Goal: Task Accomplishment & Management: Complete application form

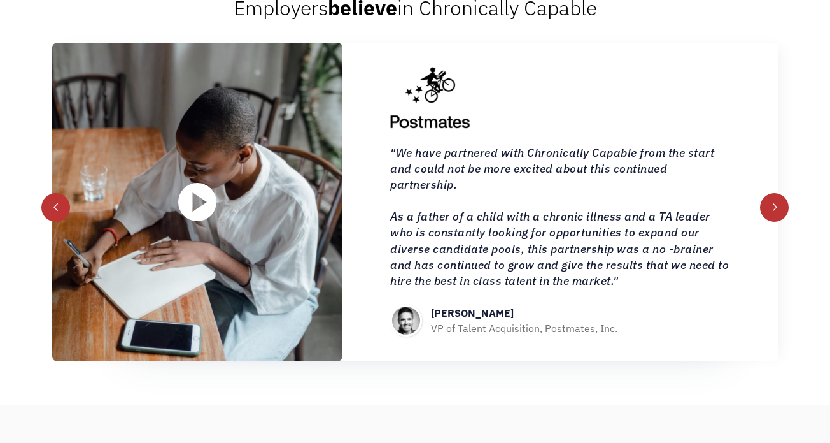
scroll to position [1343, 0]
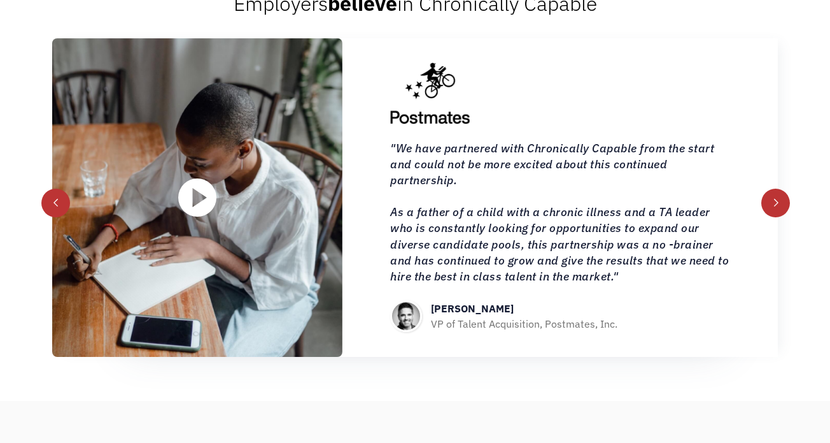
click at [774, 204] on div "next slide" at bounding box center [776, 202] width 9 height 9
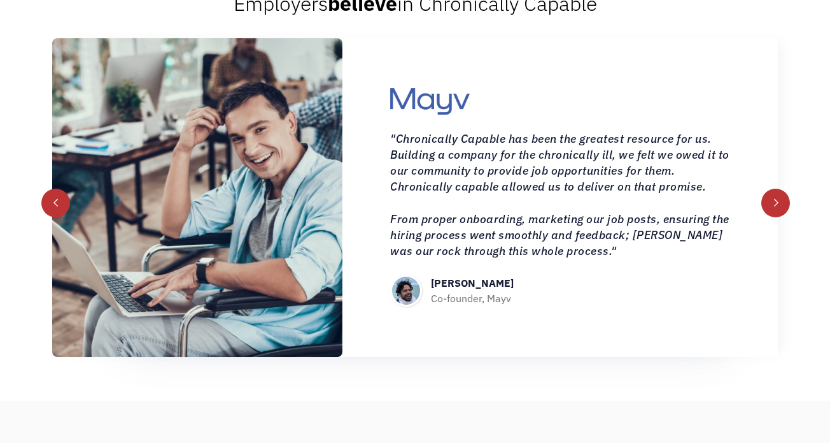
click at [774, 204] on div "next slide" at bounding box center [776, 202] width 9 height 9
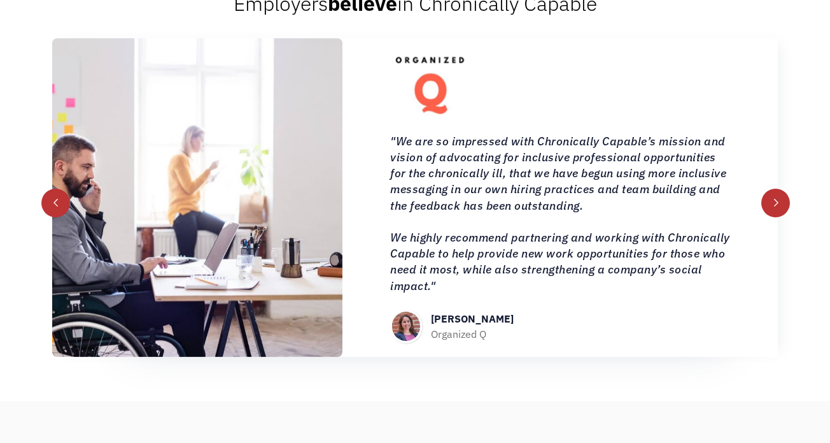
click at [774, 204] on div "next slide" at bounding box center [776, 202] width 9 height 9
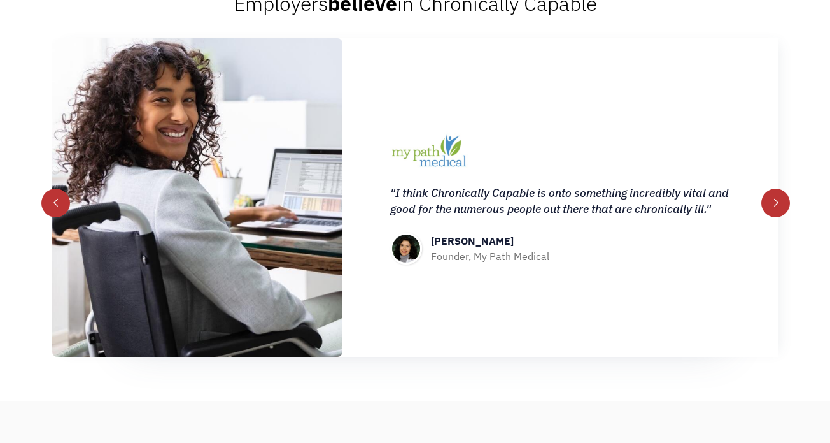
click at [775, 204] on div "next slide" at bounding box center [776, 202] width 9 height 9
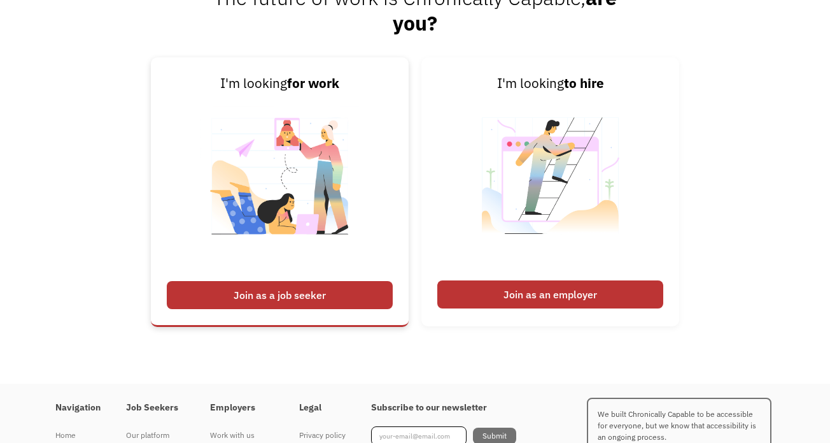
scroll to position [2940, 0]
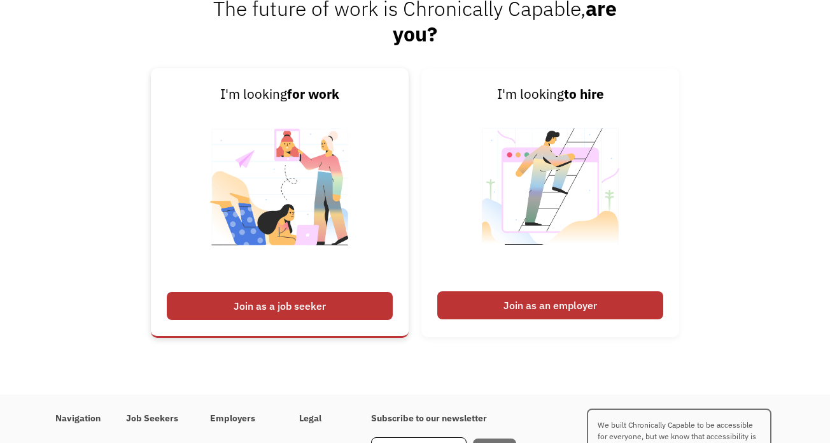
click at [348, 300] on div "Join as a job seeker" at bounding box center [280, 306] width 226 height 28
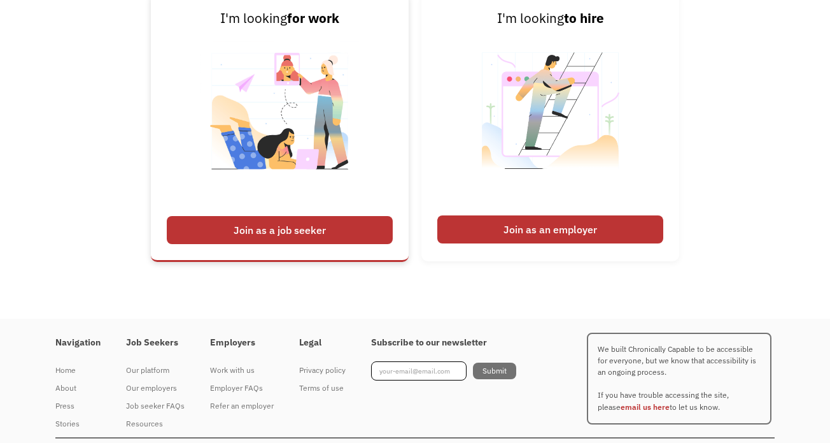
scroll to position [3042, 0]
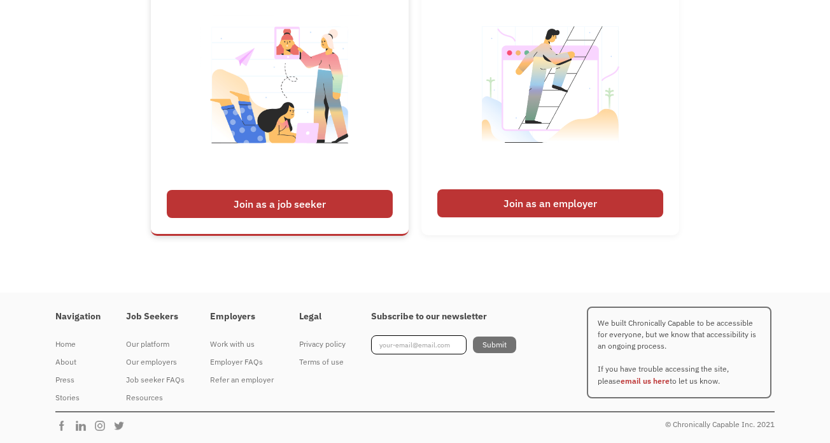
click at [321, 200] on div "Join as a job seeker" at bounding box center [280, 204] width 226 height 28
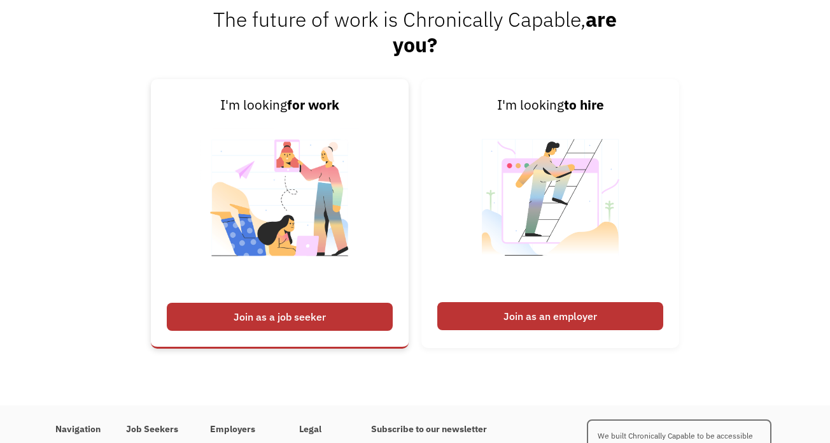
click at [309, 162] on img at bounding box center [280, 205] width 159 height 180
click at [239, 150] on img at bounding box center [280, 205] width 159 height 180
click at [270, 315] on div "Join as a job seeker" at bounding box center [280, 316] width 226 height 28
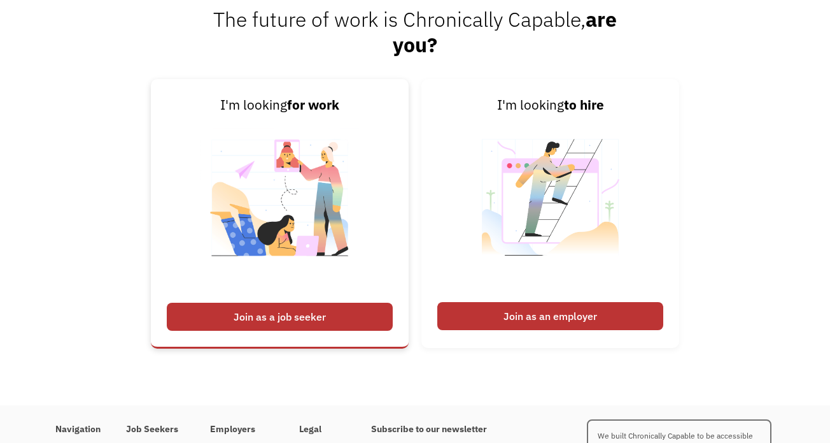
click at [270, 315] on div "Join as a job seeker" at bounding box center [280, 316] width 226 height 28
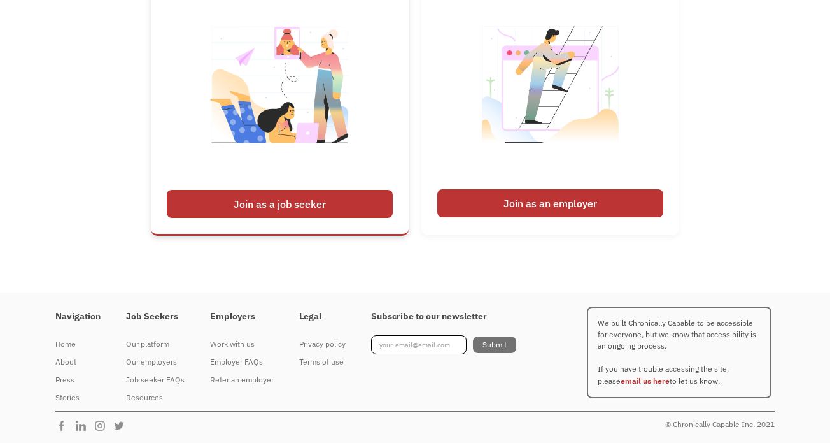
click at [321, 204] on div "Join as a job seeker" at bounding box center [280, 204] width 226 height 28
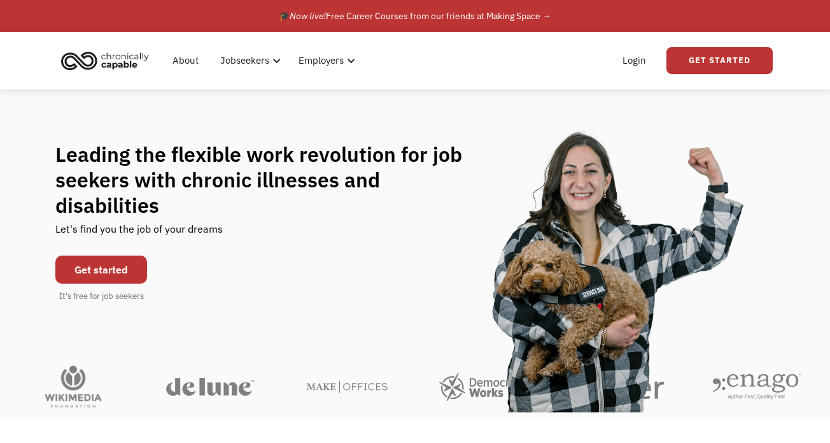
scroll to position [2, 0]
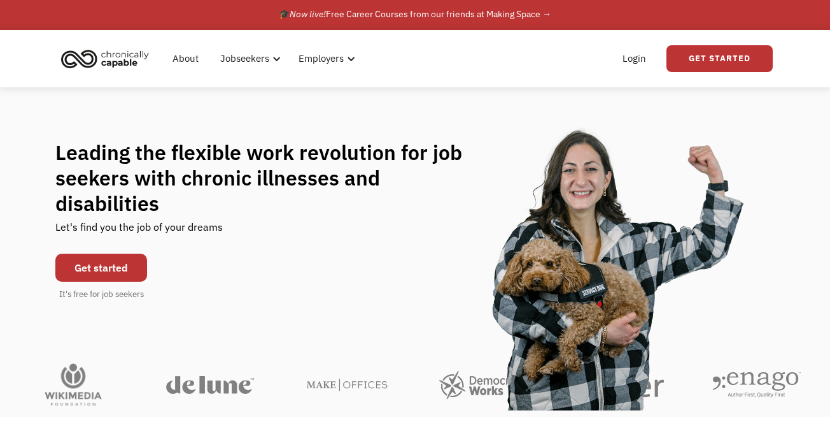
click at [110, 255] on link "Get started" at bounding box center [101, 267] width 92 height 28
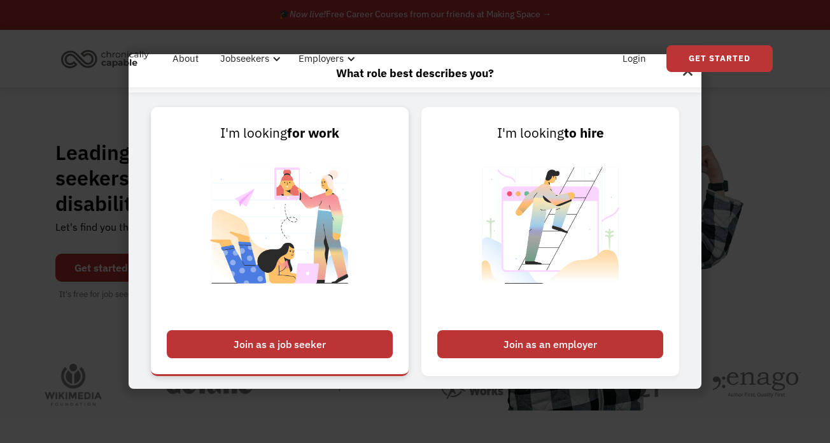
click at [267, 347] on div "Join as a job seeker" at bounding box center [280, 344] width 226 height 28
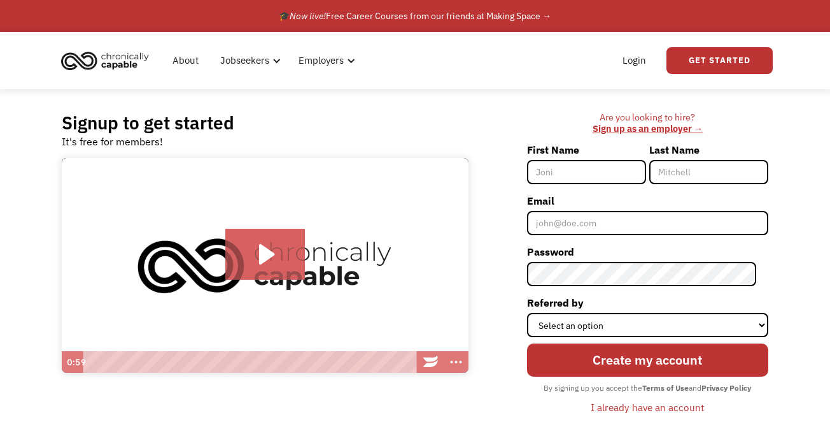
click at [595, 181] on input "First Name" at bounding box center [586, 172] width 119 height 24
type input "[PERSON_NAME]"
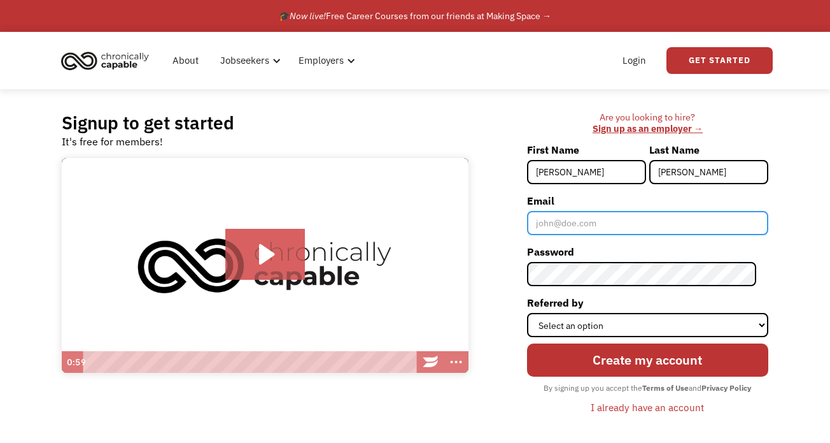
click at [602, 222] on input "Email" at bounding box center [647, 223] width 241 height 24
type input "[EMAIL_ADDRESS][DOMAIN_NAME]"
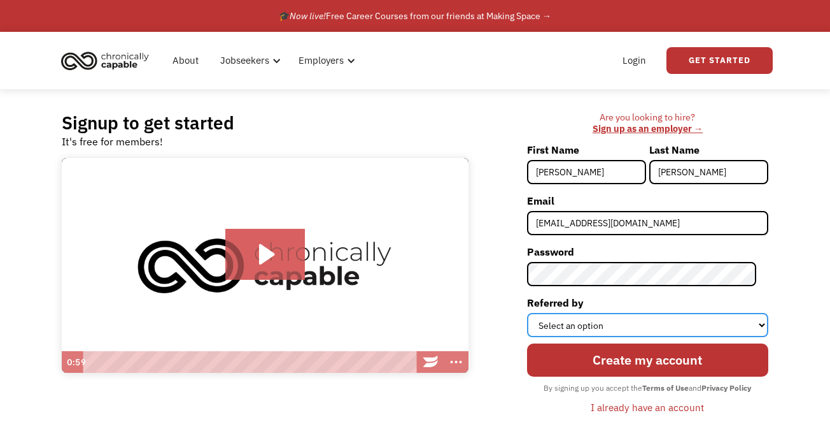
click at [641, 331] on select "Select an option Instagram Facebook Twitter Search Engine News Article Word of …" at bounding box center [647, 325] width 241 height 24
select select "Other"
click at [539, 313] on select "Select an option Instagram Facebook Twitter Search Engine News Article Word of …" at bounding box center [647, 325] width 241 height 24
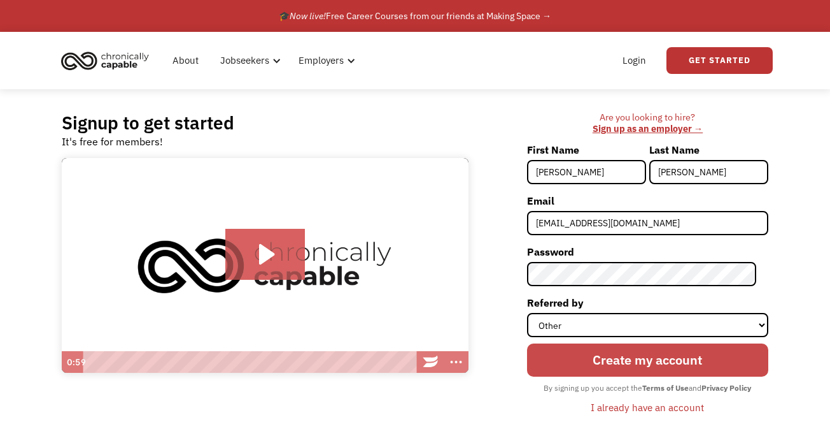
click at [601, 365] on input "Create my account" at bounding box center [647, 359] width 241 height 33
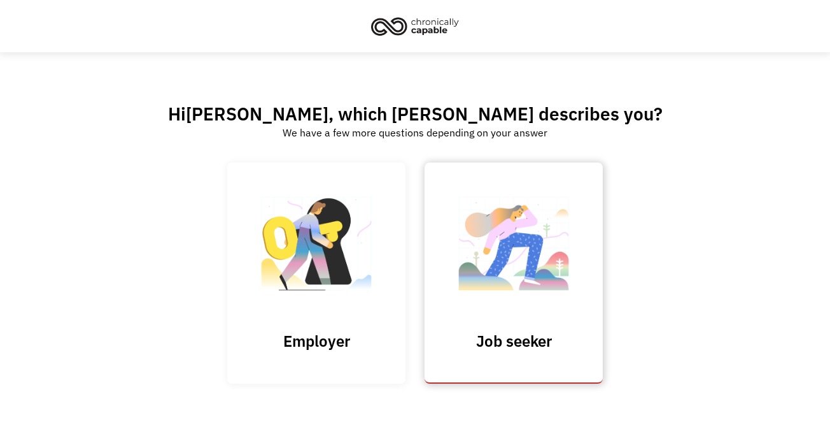
click at [536, 269] on img at bounding box center [513, 250] width 127 height 124
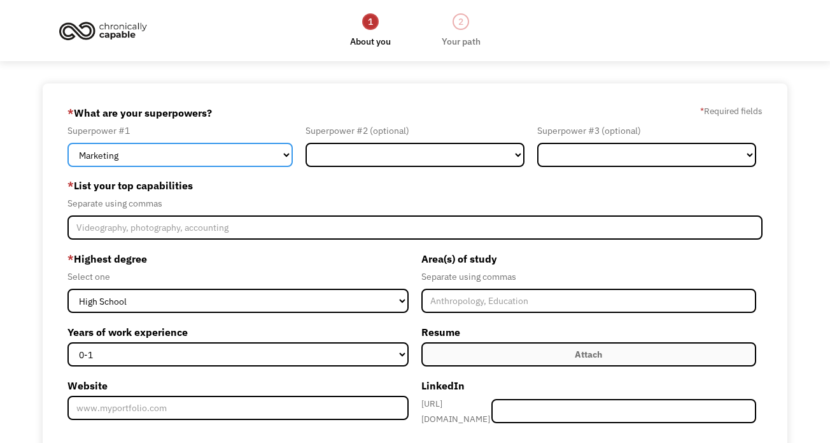
click at [256, 160] on select "Marketing Human Resources Finance Technology Operations Sales Industrial & Manu…" at bounding box center [179, 155] width 225 height 24
select select "Operations"
click at [67, 143] on select "Marketing Human Resources Finance Technology Operations Sales Industrial & Manu…" at bounding box center [179, 155] width 225 height 24
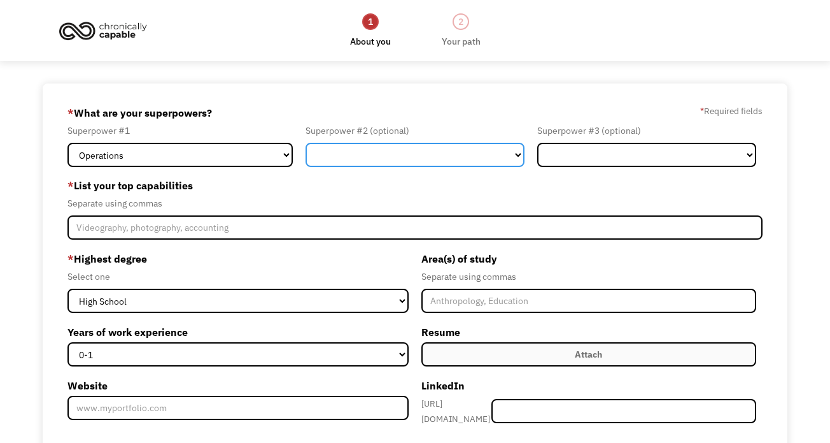
click at [360, 152] on select "Marketing Human Resources Finance Technology Operations Sales Industrial & Manu…" at bounding box center [415, 155] width 219 height 24
select select "Sales"
click at [306, 143] on select "Marketing Human Resources Finance Technology Operations Sales Industrial & Manu…" at bounding box center [415, 155] width 219 height 24
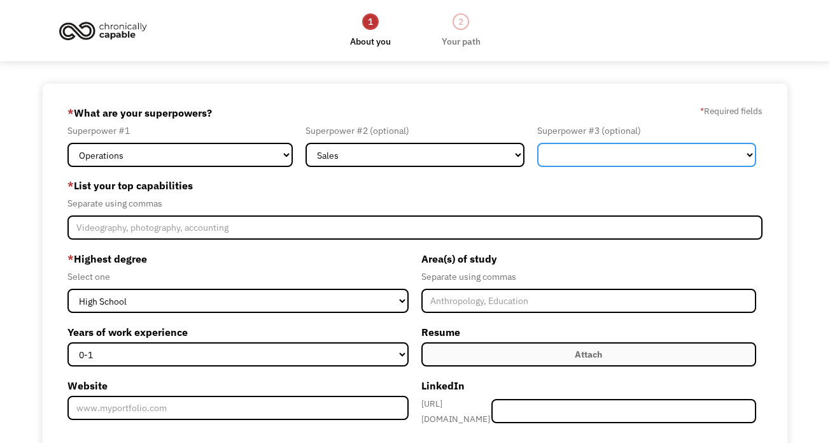
click at [577, 155] on select "Marketing Human Resources Finance Technology Operations Sales Industrial & Manu…" at bounding box center [646, 155] width 219 height 24
select select "Customer Service"
click at [537, 143] on select "Marketing Human Resources Finance Technology Operations Sales Industrial & Manu…" at bounding box center [646, 155] width 219 height 24
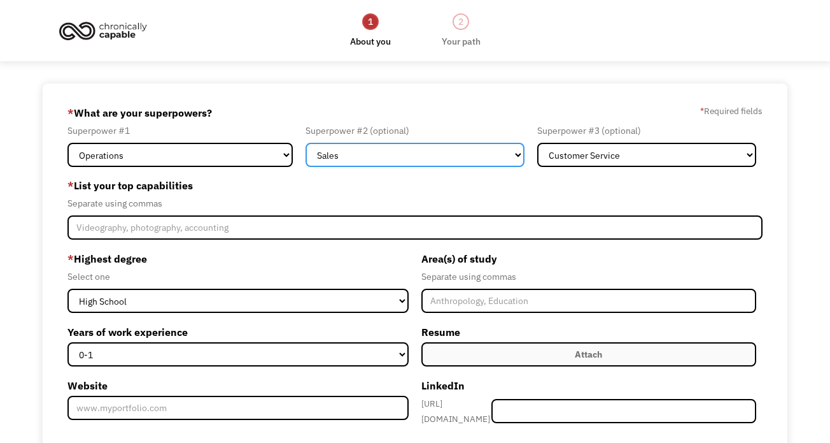
click at [412, 153] on select "Marketing Human Resources Finance Technology Operations Sales Industrial & Manu…" at bounding box center [415, 155] width 219 height 24
select select "Administration"
click at [306, 143] on select "Marketing Human Resources Finance Technology Operations Sales Industrial & Manu…" at bounding box center [415, 155] width 219 height 24
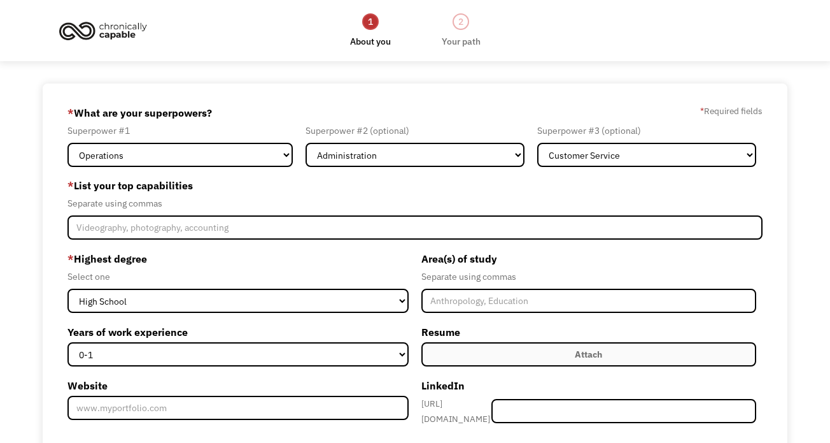
click at [435, 186] on label "* List your top capabilities" at bounding box center [414, 185] width 695 height 20
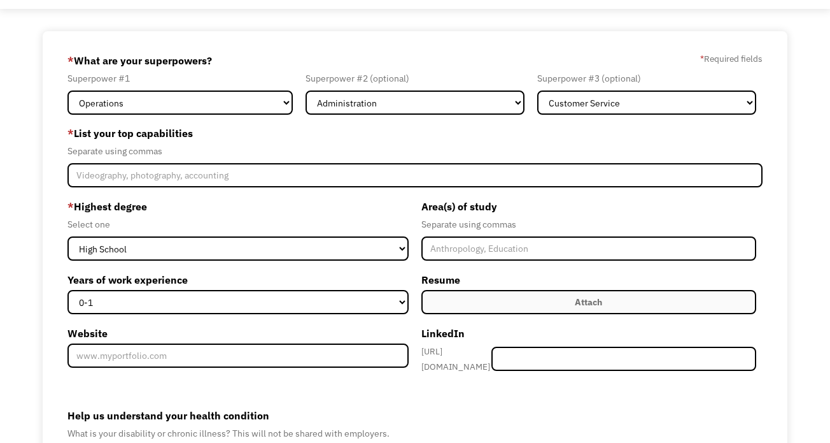
scroll to position [64, 0]
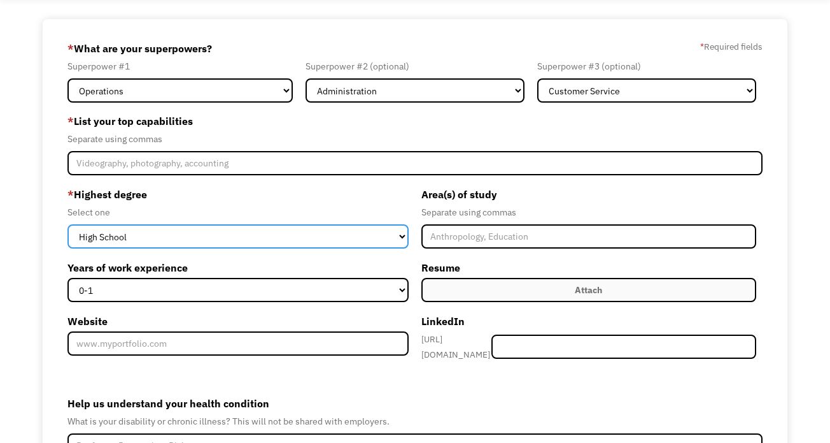
click at [176, 243] on select "High School Associates Bachelors Master's PhD" at bounding box center [237, 236] width 341 height 24
select select "masters"
click at [67, 224] on select "High School Associates Bachelors Master's PhD" at bounding box center [237, 236] width 341 height 24
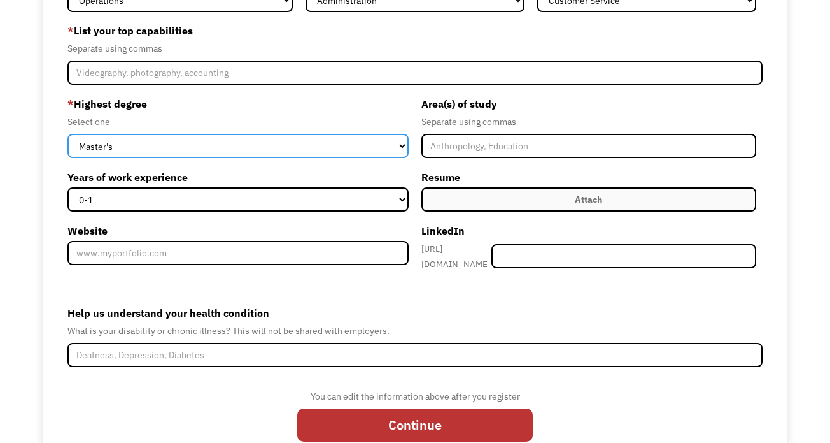
scroll to position [130, 0]
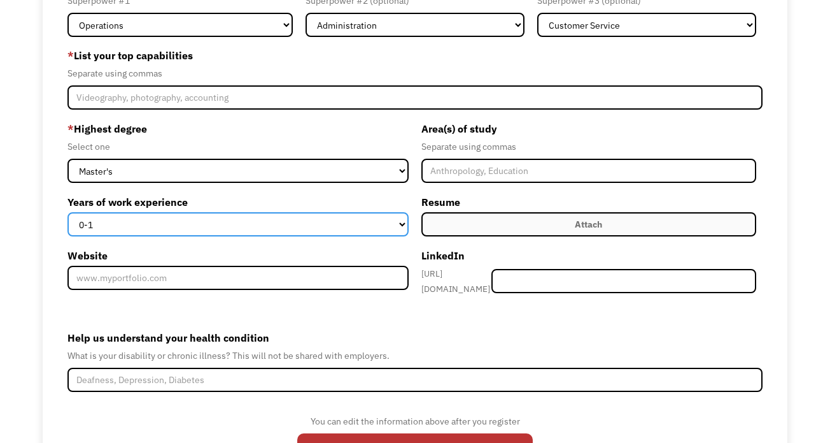
click at [267, 231] on select "0-1 2-4 5-10 11-15 15+" at bounding box center [237, 224] width 341 height 24
select select "5-10"
click at [67, 212] on select "0-1 2-4 5-10 11-15 15+" at bounding box center [237, 224] width 341 height 24
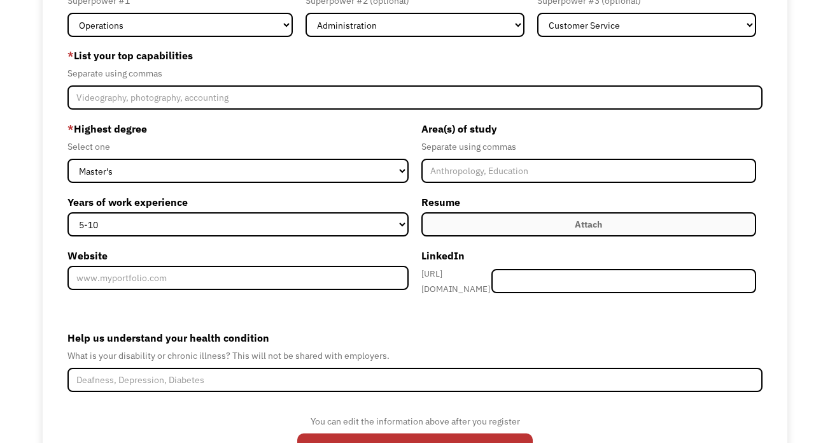
click at [449, 315] on form "68dc29209bd4f0b8f2b26174 amy_rubio19@yahoo.com Amy Rubio Other * What are your …" at bounding box center [414, 224] width 695 height 502
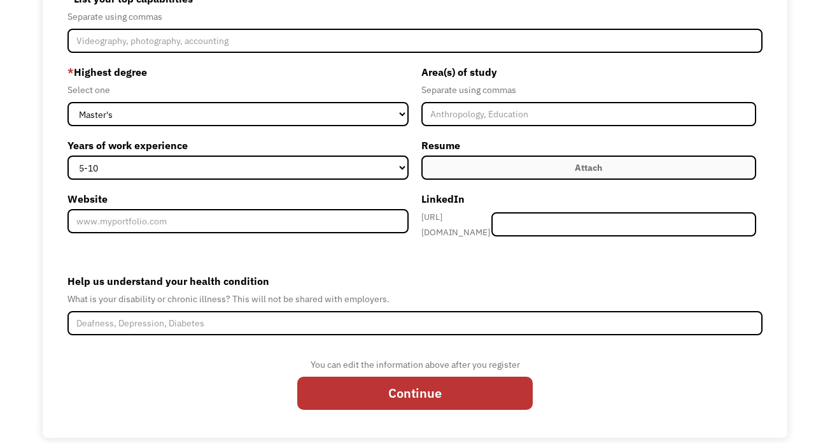
scroll to position [187, 0]
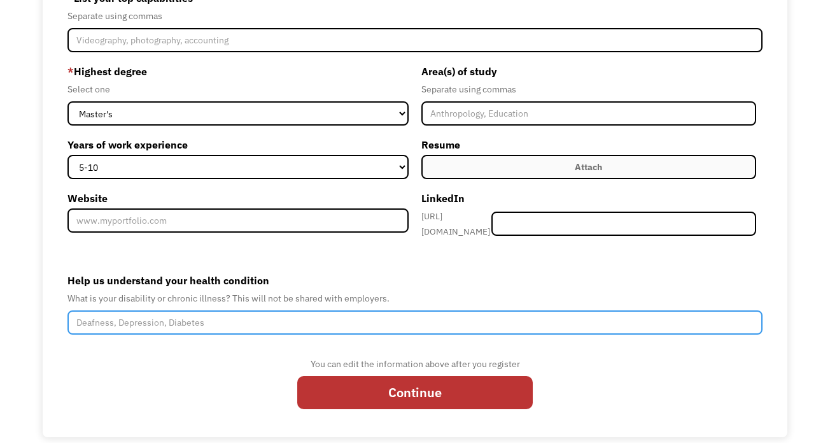
click at [299, 310] on input "Help us understand your health condition" at bounding box center [414, 322] width 695 height 24
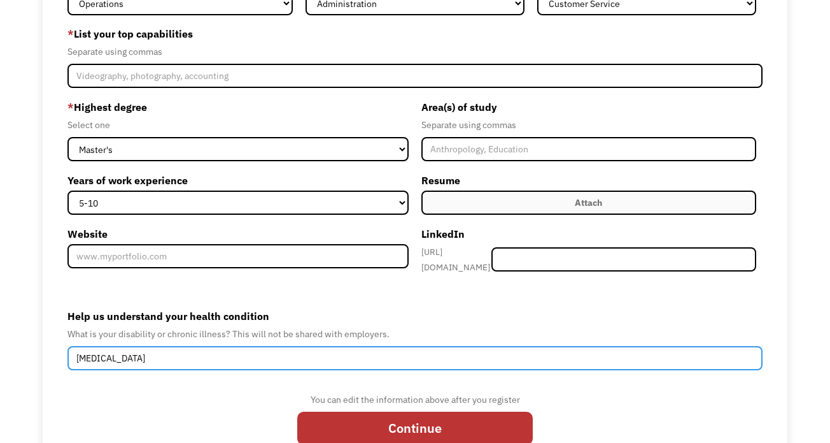
scroll to position [108, 0]
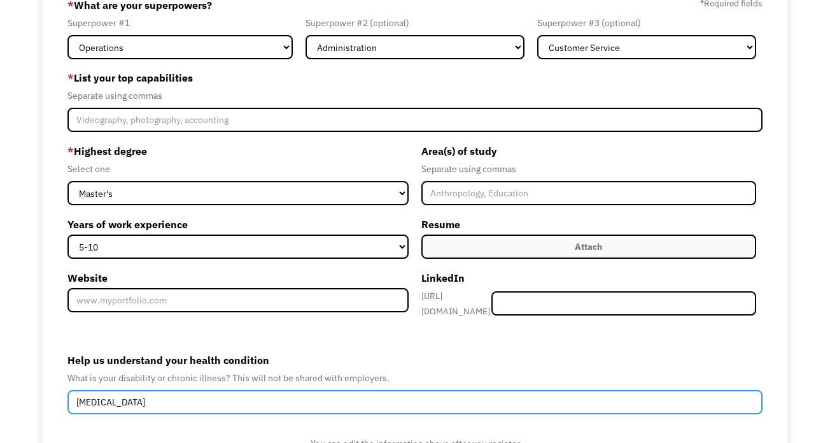
type input "Long Covid"
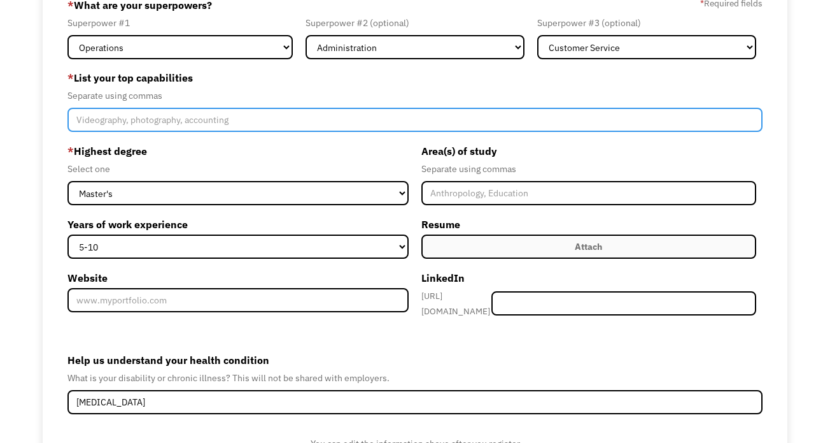
click at [209, 117] on input "Member-Create-Step1" at bounding box center [414, 120] width 695 height 24
type input "account management, customer relations, social media, advertising"
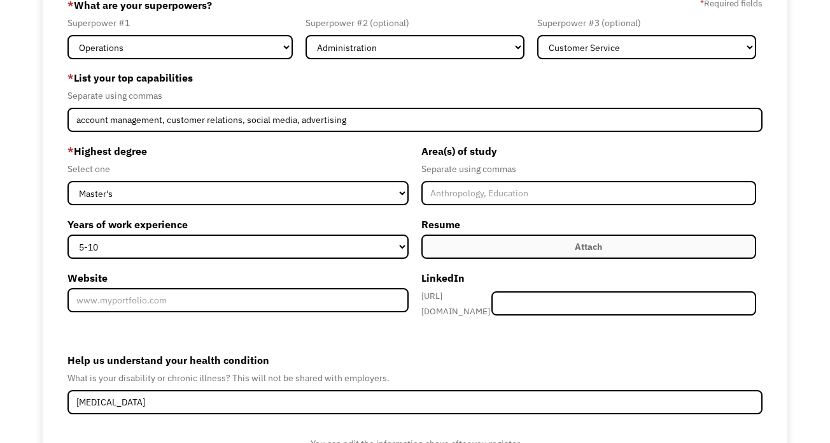
click at [43, 226] on div "68dc29209bd4f0b8f2b26174 amy_rubio19@yahoo.com Amy Rubio Other * What are your …" at bounding box center [415, 246] width 745 height 541
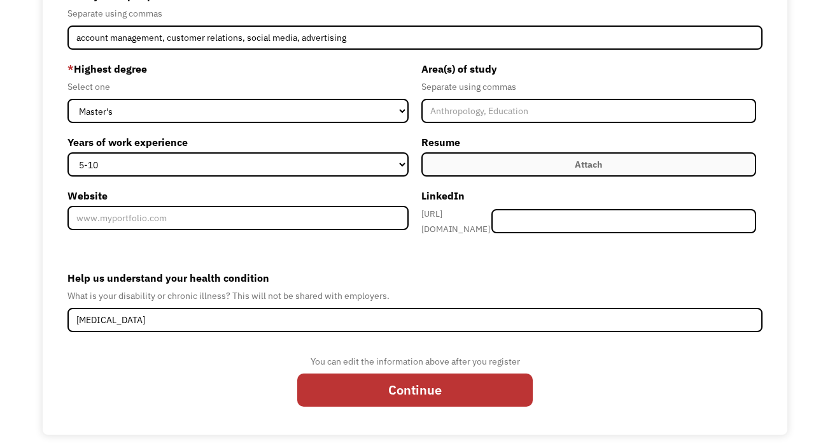
scroll to position [197, 0]
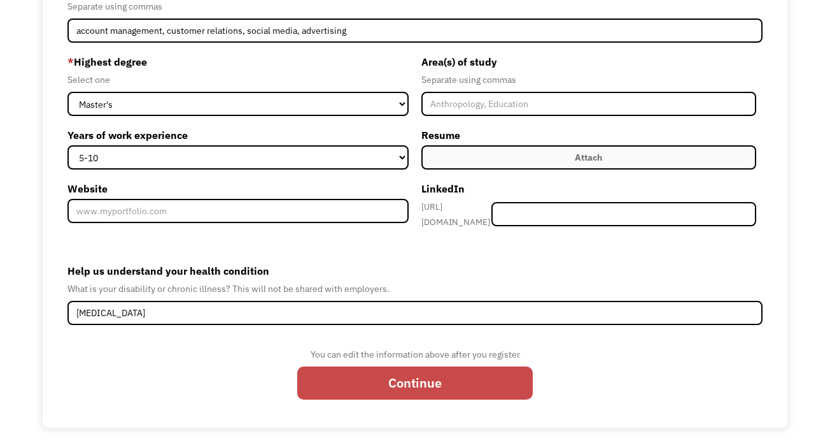
click at [356, 370] on input "Continue" at bounding box center [415, 382] width 236 height 33
type input "Please wait..."
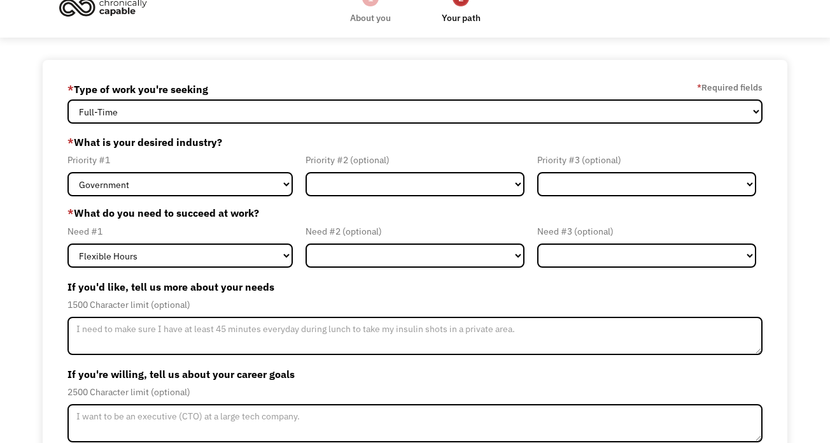
scroll to position [25, 0]
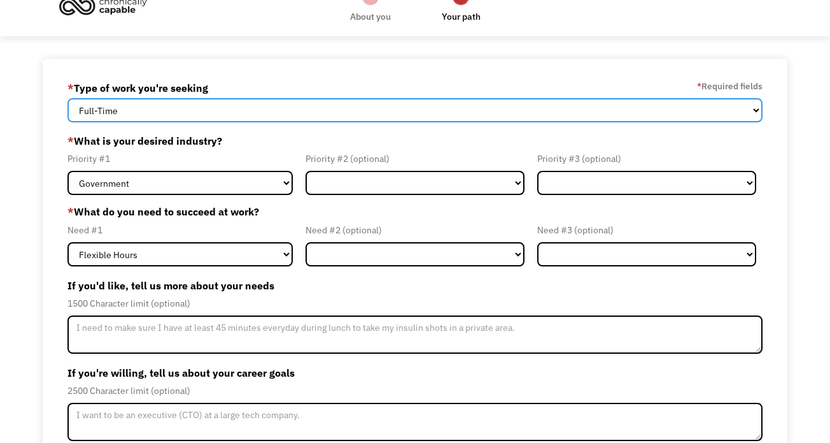
click at [277, 114] on select "Full-Time Part-Time Both Full-Time and Part-Time" at bounding box center [414, 110] width 695 height 24
select select "Both Full-Time and Part-Time"
click at [67, 98] on select "Full-Time Part-Time Both Full-Time and Part-Time" at bounding box center [414, 110] width 695 height 24
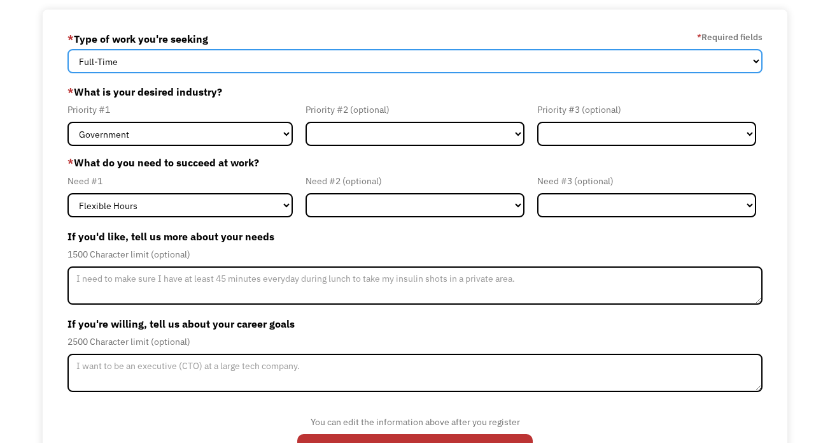
scroll to position [81, 0]
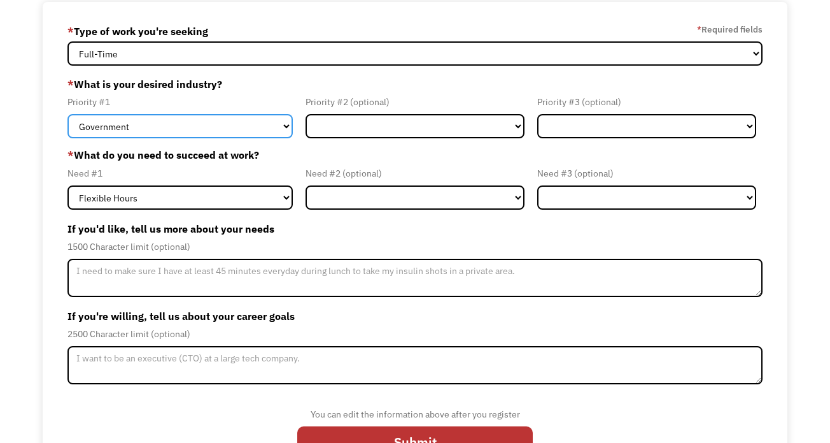
click at [253, 122] on select "Government Finance & Insurance Health & Social Care Tech & Engineering Creative…" at bounding box center [179, 126] width 225 height 24
select select "Creative & Design"
click at [67, 114] on select "Government Finance & Insurance Health & Social Care Tech & Engineering Creative…" at bounding box center [179, 126] width 225 height 24
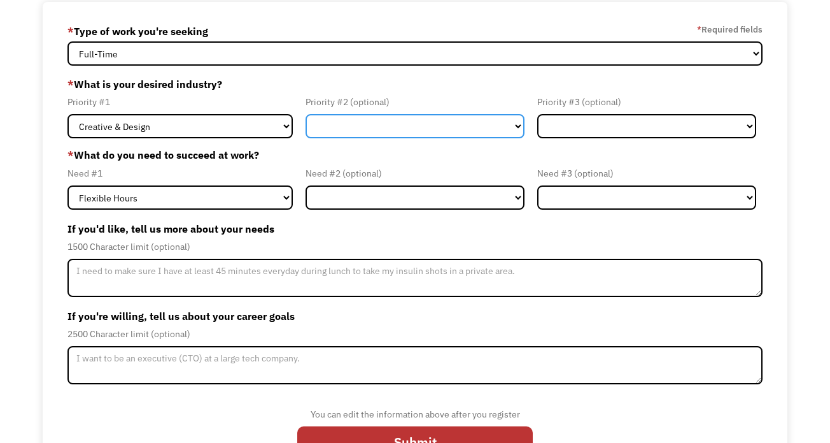
click at [341, 132] on select "Government Finance & Insurance Health & Social Care Tech & Engineering Creative…" at bounding box center [415, 126] width 219 height 24
select select "Administrative"
click at [306, 114] on select "Government Finance & Insurance Health & Social Care Tech & Engineering Creative…" at bounding box center [415, 126] width 219 height 24
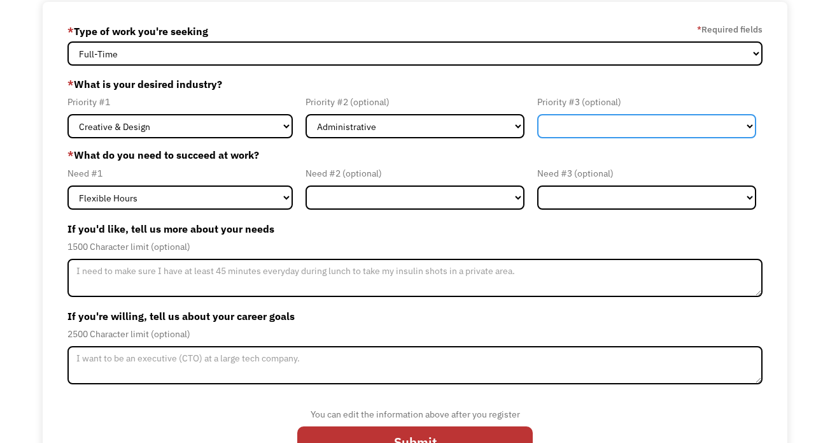
click at [572, 129] on select "Government Finance & Insurance Health & Social Care Tech & Engineering Creative…" at bounding box center [646, 126] width 219 height 24
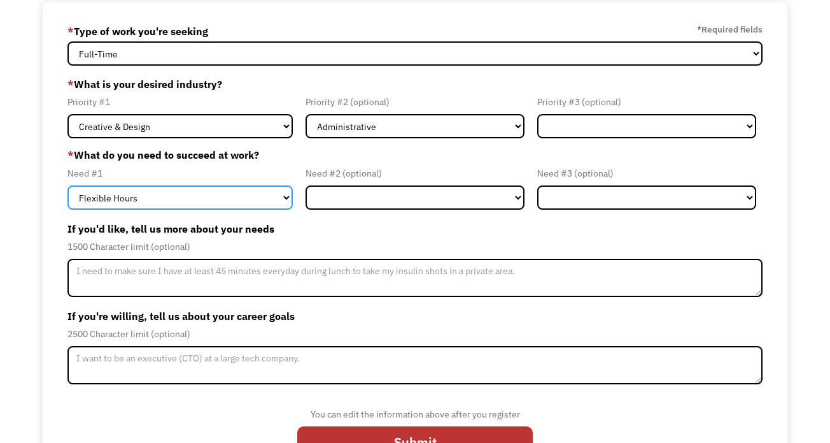
click at [216, 202] on select "Flexible Hours Remote Work Service Animal On-site Accommodations Visual Support…" at bounding box center [179, 197] width 225 height 24
select select "Remote Work"
click at [67, 185] on select "Flexible Hours Remote Work Service Animal On-site Accommodations Visual Support…" at bounding box center [179, 197] width 225 height 24
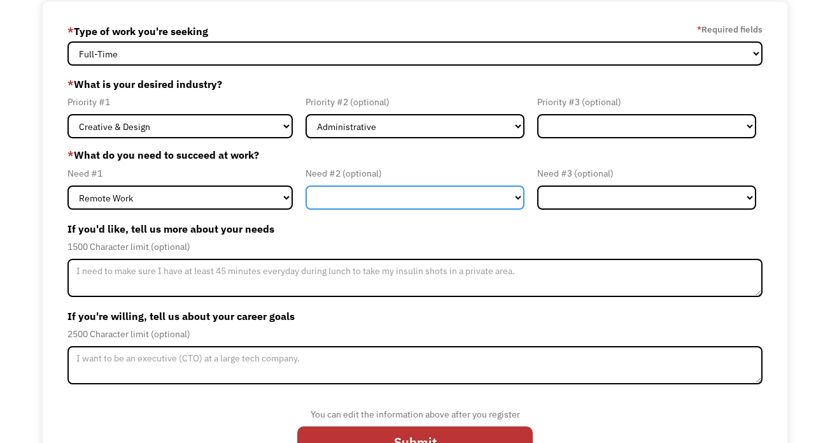
click at [357, 193] on select "Flexible Hours Remote Work Service Animal On-site Accommodations Visual Support…" at bounding box center [415, 197] width 219 height 24
select select "Flexible Hours"
click at [306, 185] on select "Flexible Hours Remote Work Service Animal On-site Accommodations Visual Support…" at bounding box center [415, 197] width 219 height 24
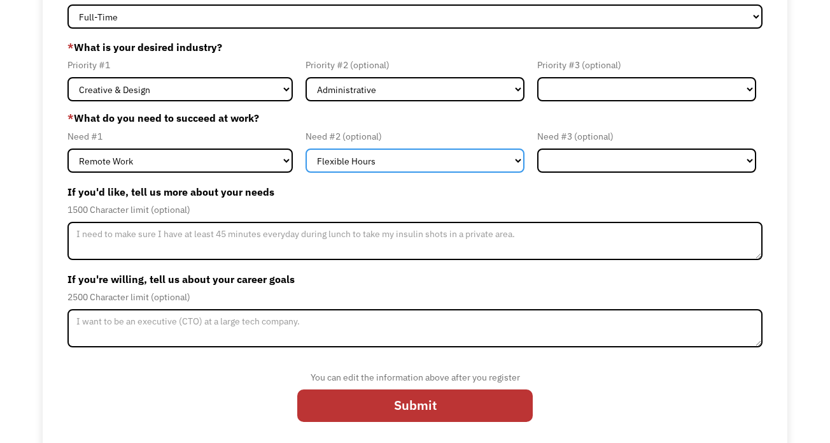
scroll to position [125, 0]
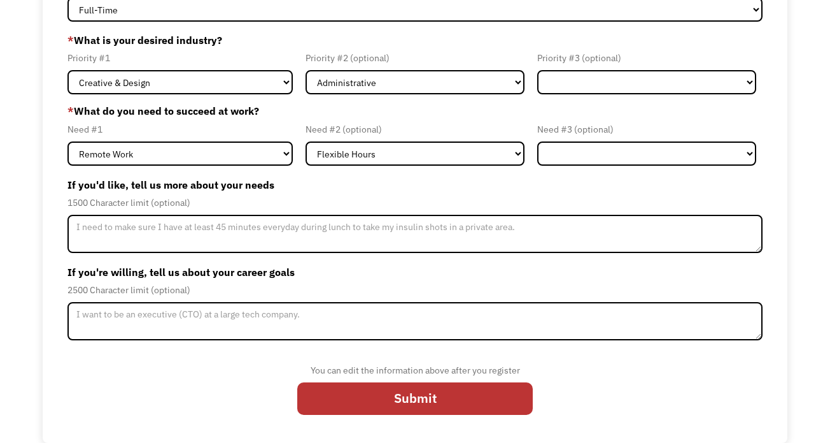
click at [207, 379] on div "You can edit the information above after you register Submit" at bounding box center [414, 386] width 695 height 74
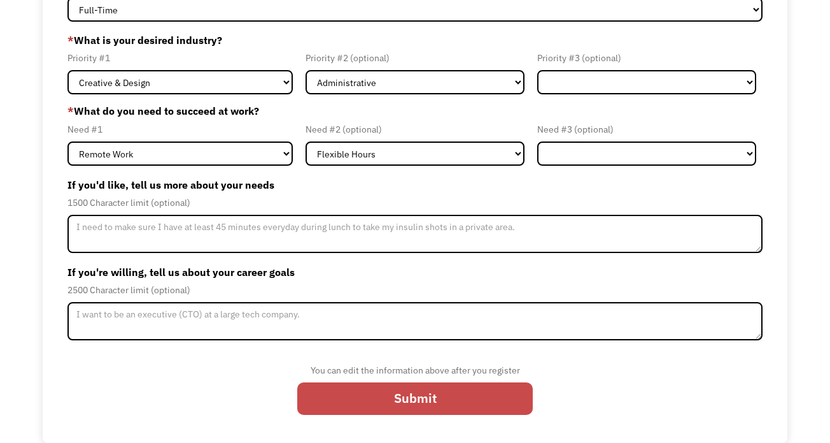
click at [356, 395] on input "Submit" at bounding box center [415, 398] width 236 height 33
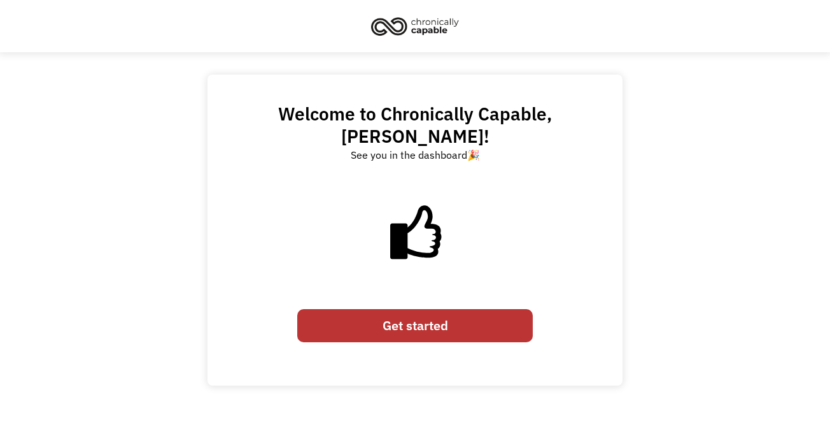
click at [394, 309] on link "Get started" at bounding box center [415, 325] width 236 height 33
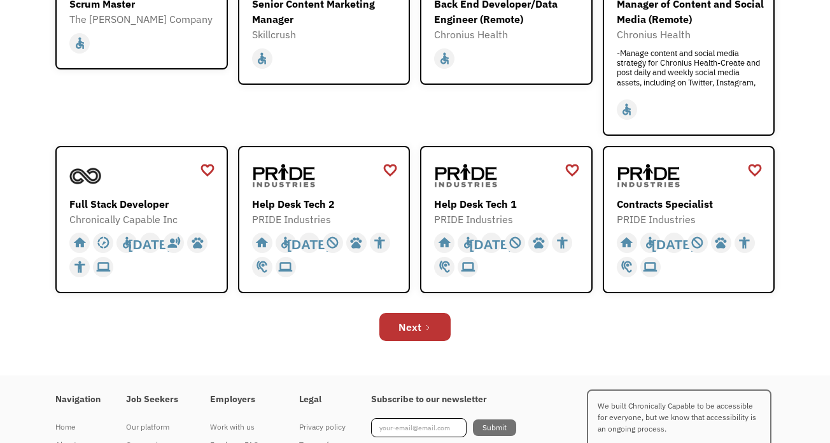
scroll to position [413, 0]
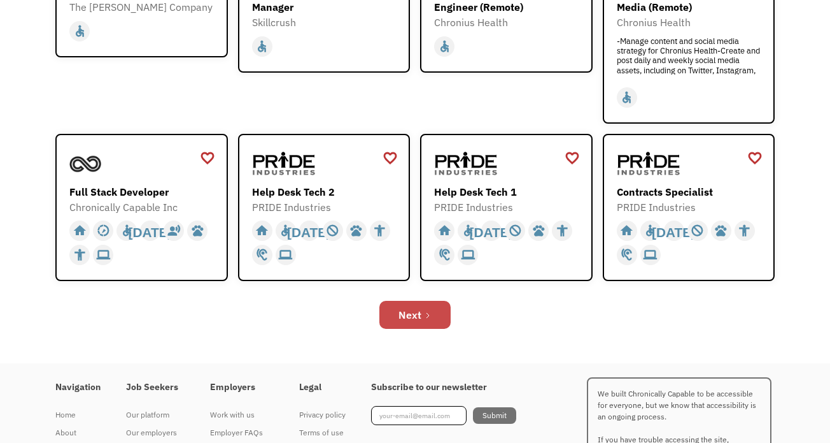
click at [400, 319] on div "Next" at bounding box center [410, 314] width 23 height 15
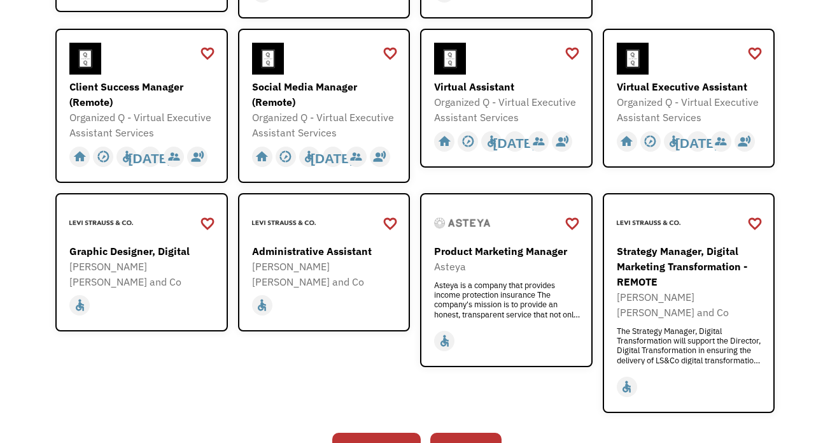
scroll to position [530, 0]
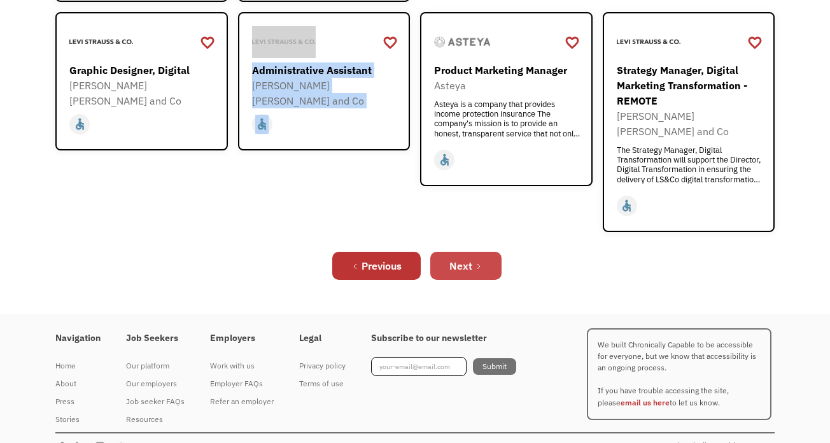
click at [477, 251] on link "Next" at bounding box center [465, 265] width 71 height 28
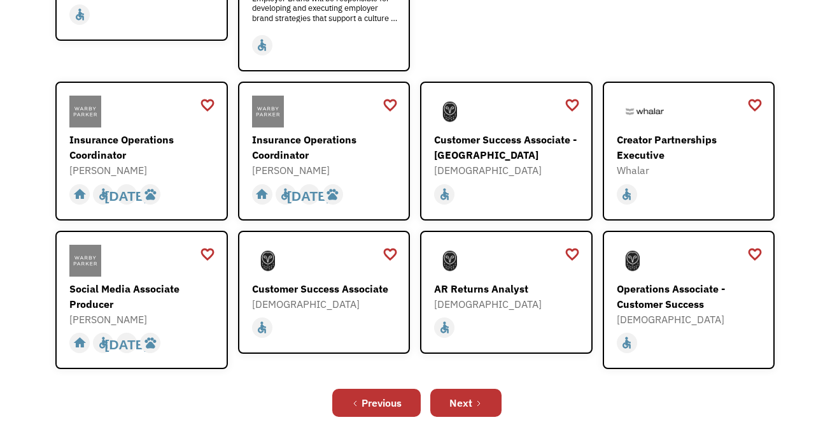
scroll to position [364, 0]
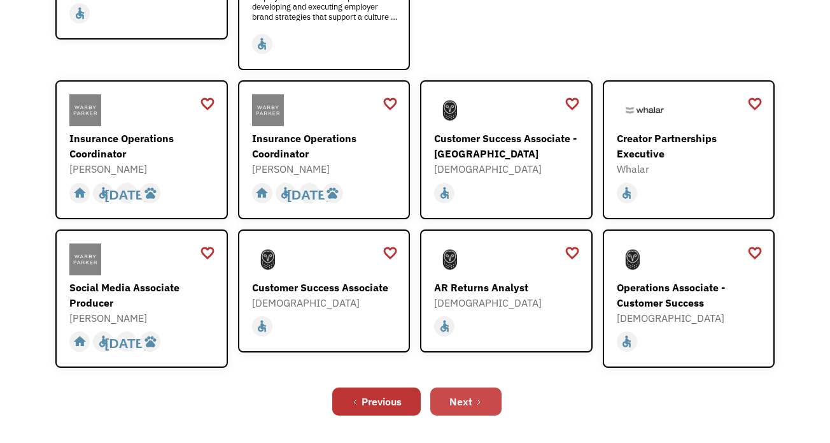
click at [480, 398] on icon "Next Page" at bounding box center [479, 402] width 8 height 8
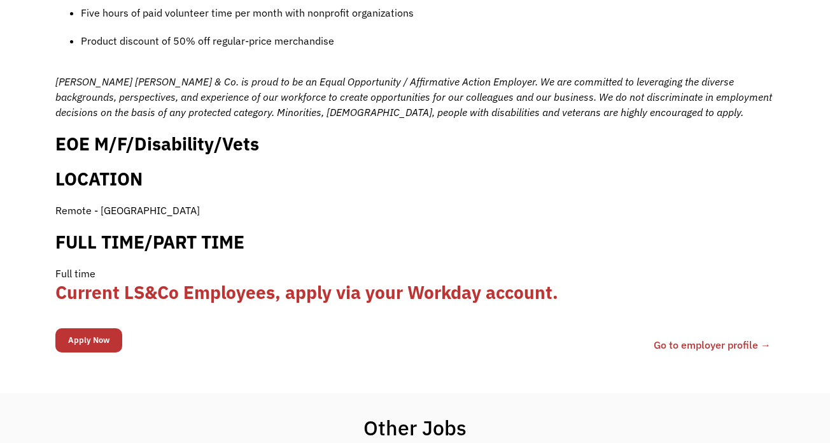
scroll to position [1237, 0]
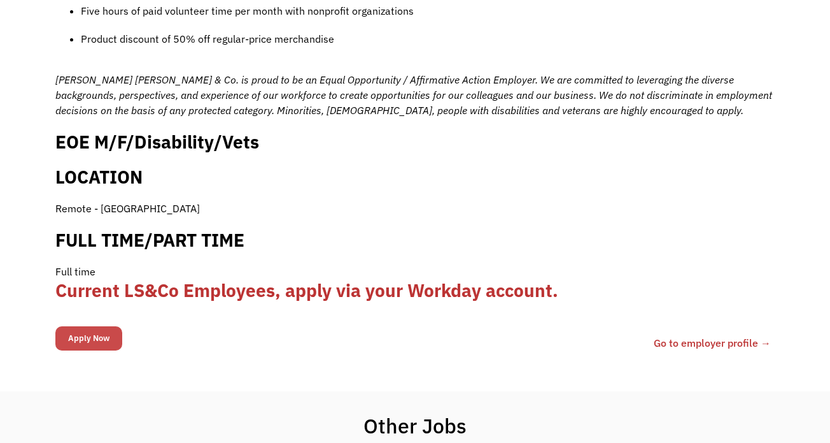
click at [104, 327] on input "Apply Now" at bounding box center [88, 338] width 67 height 24
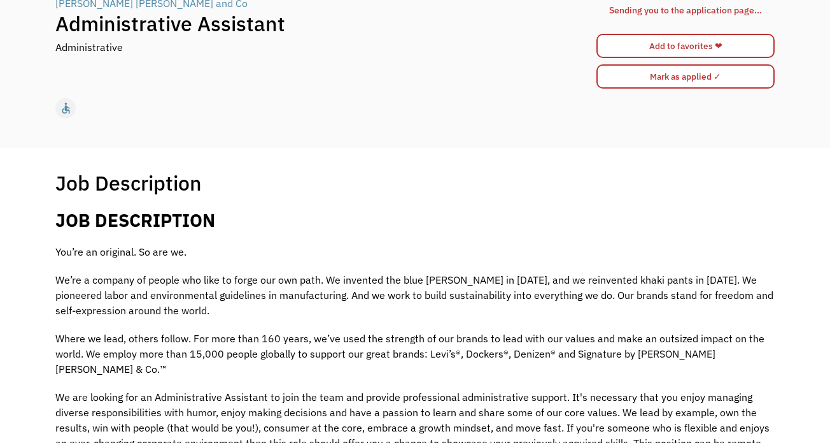
scroll to position [0, 0]
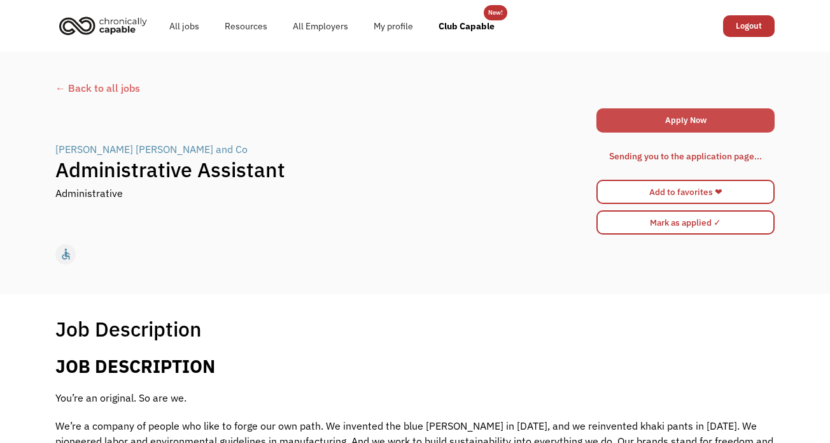
click at [646, 120] on link "Apply Now" at bounding box center [686, 120] width 178 height 24
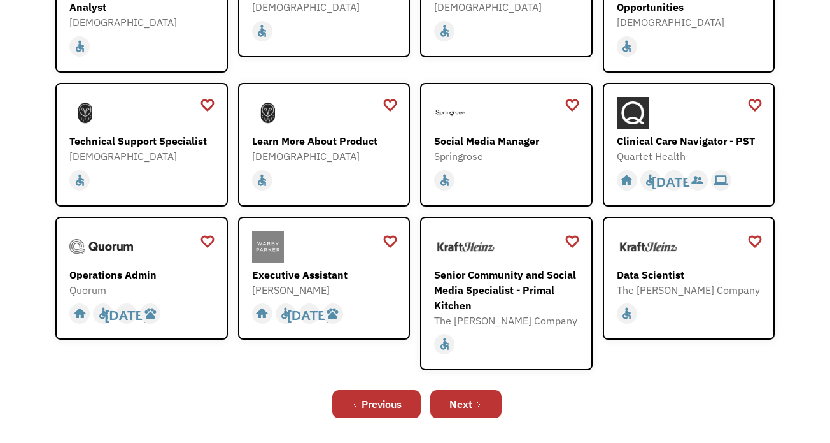
scroll to position [282, 0]
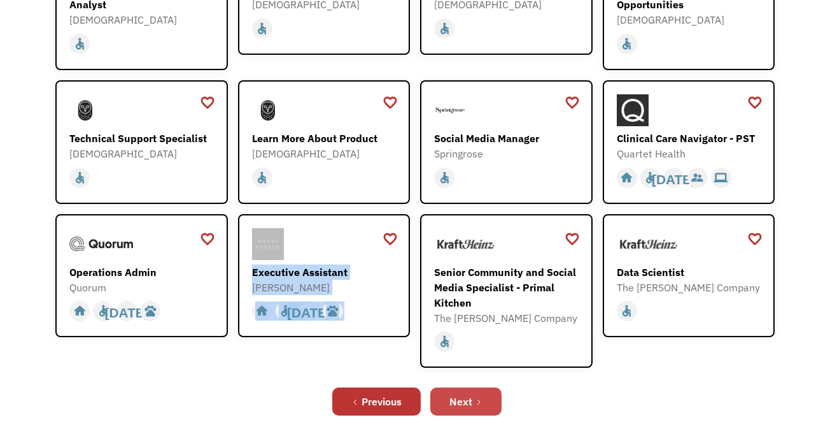
click at [472, 396] on link "Next" at bounding box center [465, 401] width 71 height 28
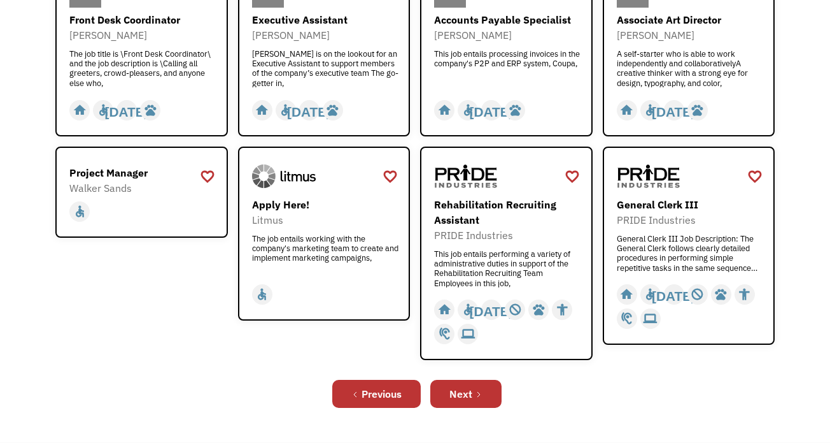
scroll to position [411, 0]
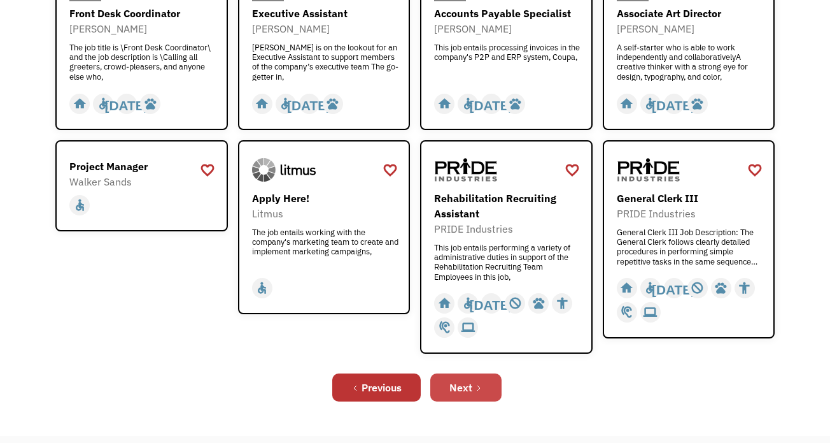
click at [457, 383] on div "Next" at bounding box center [461, 386] width 23 height 15
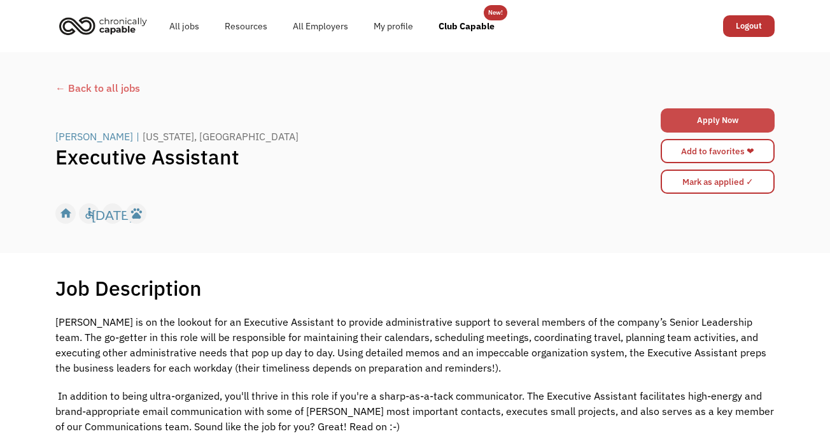
click at [718, 117] on link "Apply Now" at bounding box center [718, 120] width 114 height 24
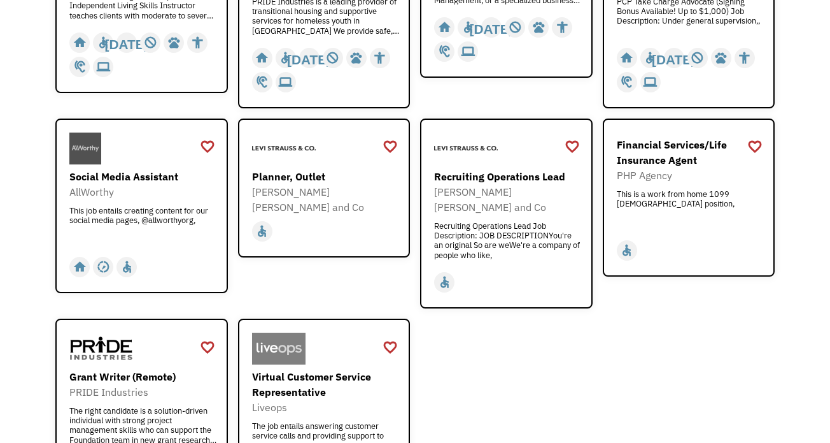
scroll to position [324, 0]
